Goal: Answer question/provide support: Share knowledge or assist other users

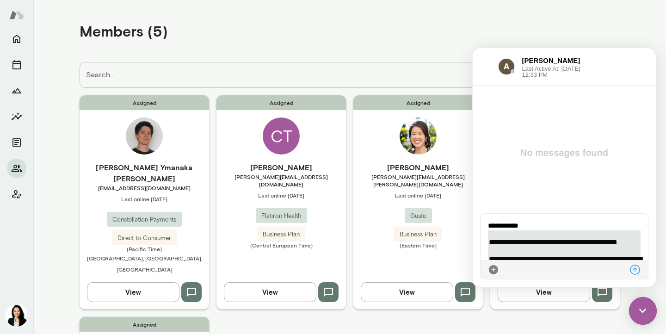
scroll to position [103, 0]
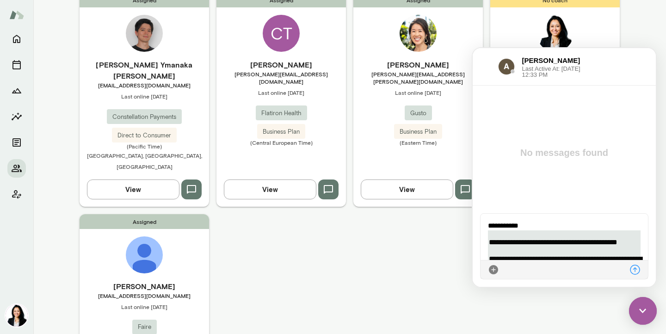
click at [282, 79] on div "Cornelius Thaiss [EMAIL_ADDRESS][DOMAIN_NAME] Last online [DATE] Flatiron Healt…" at bounding box center [281, 102] width 130 height 87
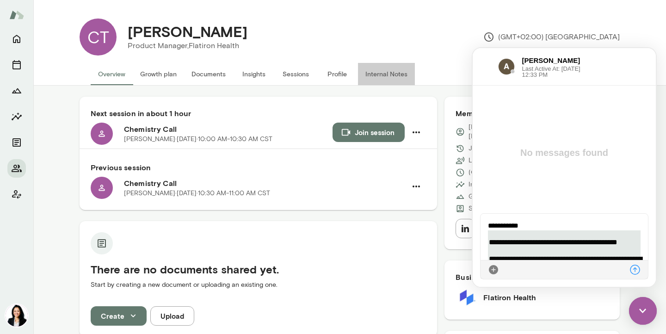
click at [380, 68] on button "Internal Notes" at bounding box center [386, 74] width 57 height 22
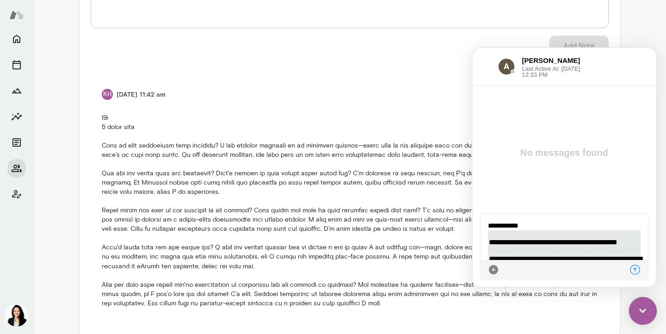
scroll to position [169, 0]
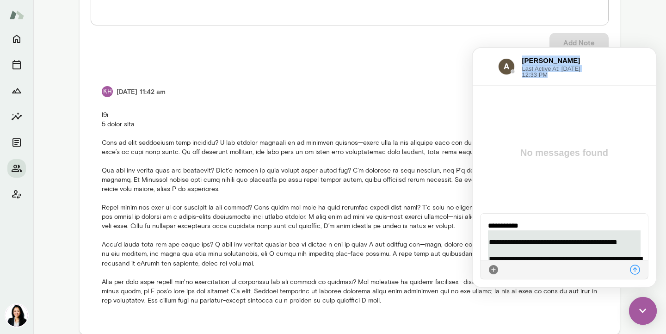
drag, startPoint x: 572, startPoint y: 52, endPoint x: 626, endPoint y: 51, distance: 53.7
click at [626, 51] on div "[PERSON_NAME] Last Active At: [DATE] 12:33 PM" at bounding box center [564, 66] width 183 height 37
click at [644, 309] on img at bounding box center [643, 311] width 28 height 28
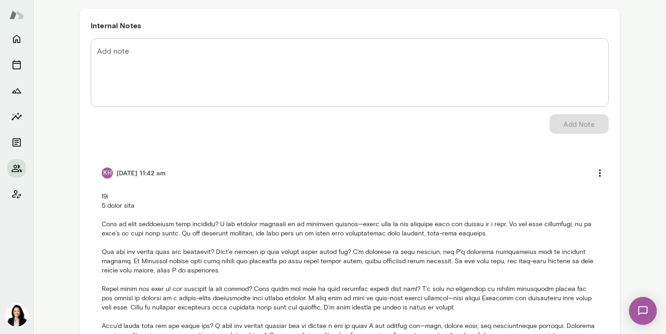
scroll to position [0, 0]
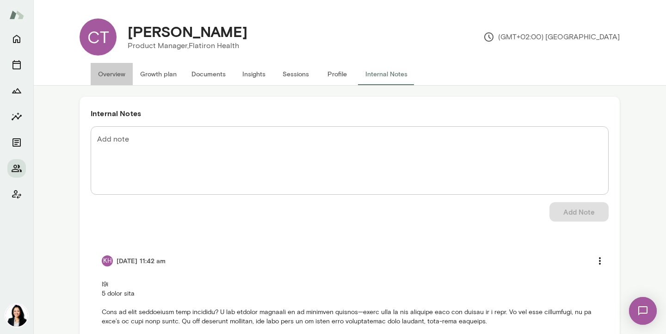
click at [119, 74] on button "Overview" at bounding box center [112, 74] width 42 height 22
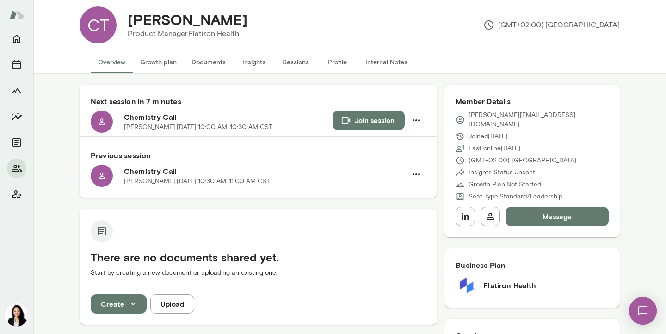
scroll to position [5, 0]
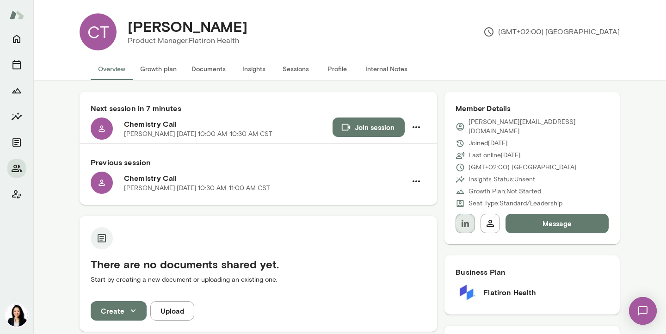
click at [465, 220] on icon "button" at bounding box center [465, 223] width 7 height 7
click at [13, 172] on icon "Members" at bounding box center [16, 168] width 11 height 11
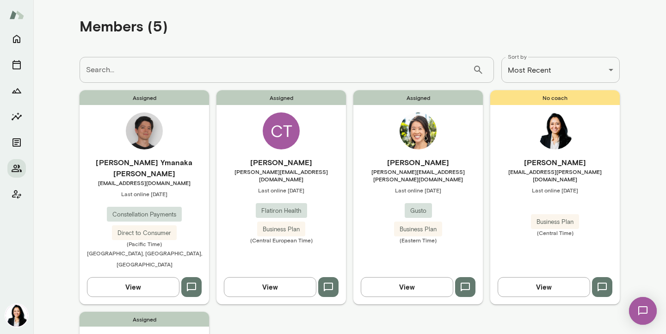
click at [152, 179] on span "[EMAIL_ADDRESS][DOMAIN_NAME]" at bounding box center [145, 182] width 130 height 7
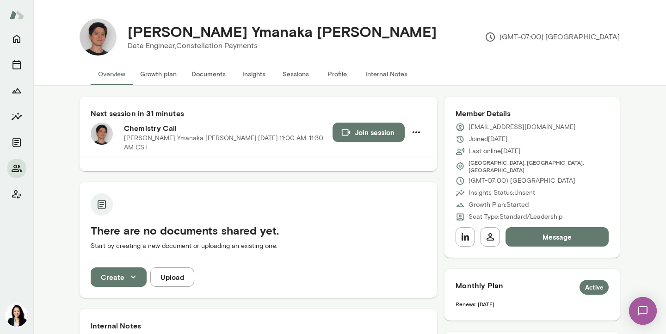
click at [381, 75] on button "Internal Notes" at bounding box center [386, 74] width 57 height 22
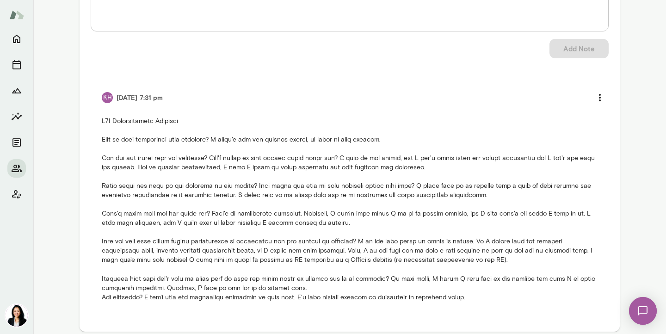
scroll to position [172, 0]
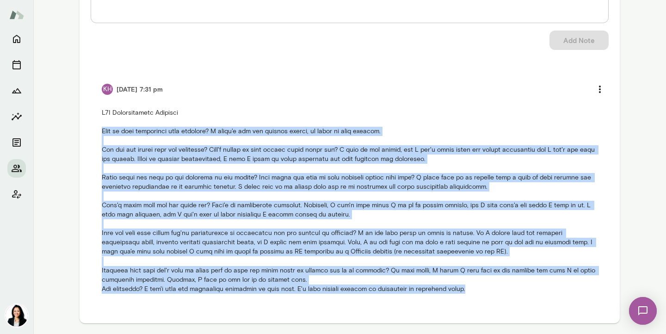
drag, startPoint x: 103, startPoint y: 132, endPoint x: 474, endPoint y: 290, distance: 403.7
click at [474, 290] on p at bounding box center [350, 200] width 496 height 185
copy p "What is your experience with coaching? I haven't had any coaches before, at lea…"
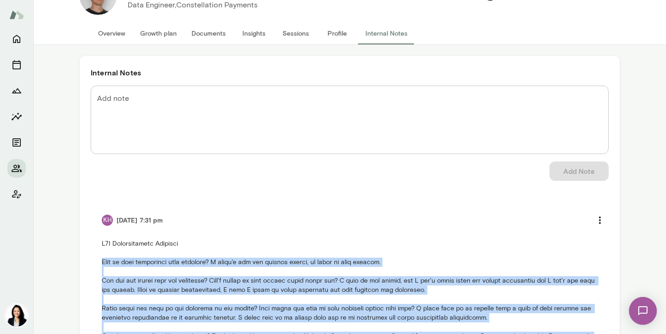
scroll to position [0, 0]
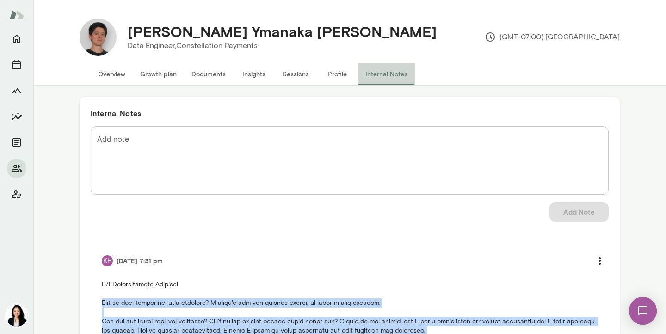
click at [382, 74] on button "Internal Notes" at bounding box center [386, 74] width 57 height 22
click at [122, 74] on button "Overview" at bounding box center [112, 74] width 42 height 22
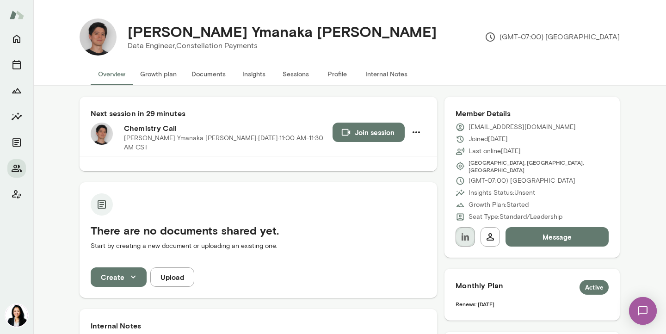
click at [467, 233] on icon "button" at bounding box center [465, 236] width 7 height 7
click at [556, 230] on button "Message" at bounding box center [557, 236] width 103 height 19
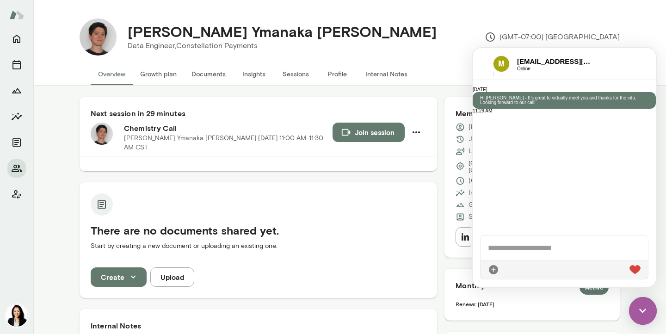
click at [466, 24] on div "[PERSON_NAME] Ymanaka [PERSON_NAME] Data Engineer, Constellation Payments (GMT-…" at bounding box center [368, 37] width 503 height 37
click at [639, 315] on img at bounding box center [643, 311] width 28 height 28
